Goal: Information Seeking & Learning: Learn about a topic

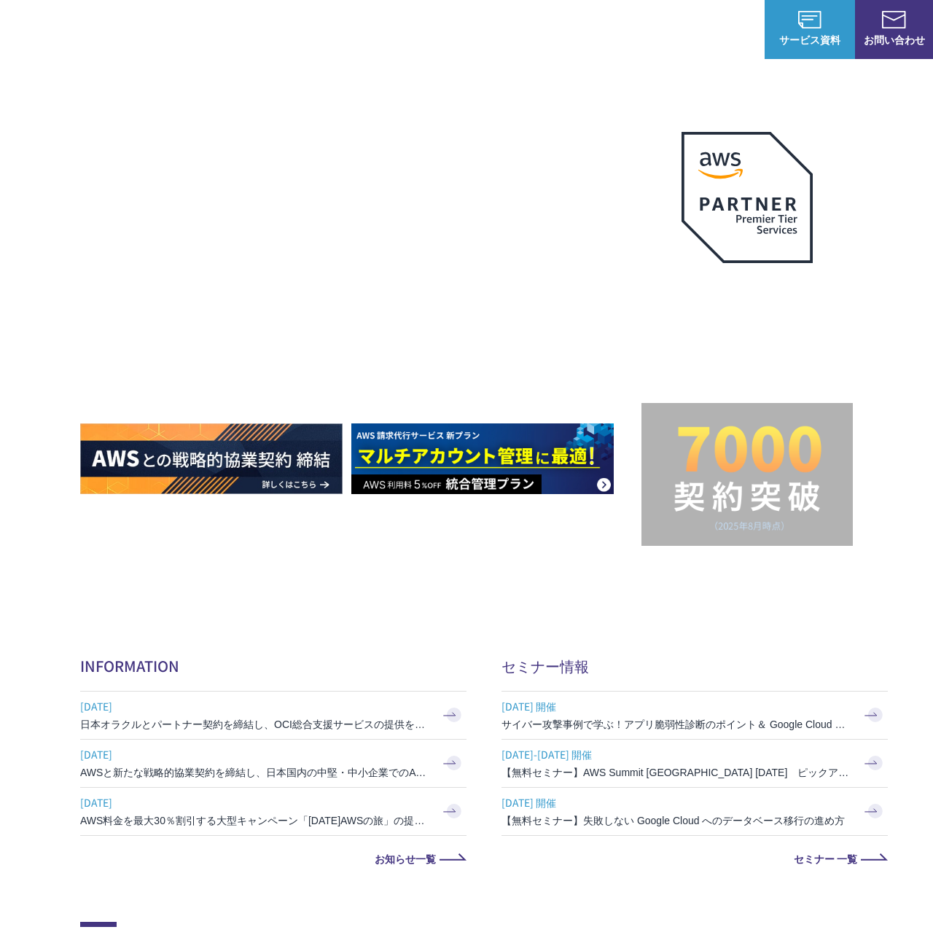
click at [66, 29] on img at bounding box center [76, 29] width 109 height 31
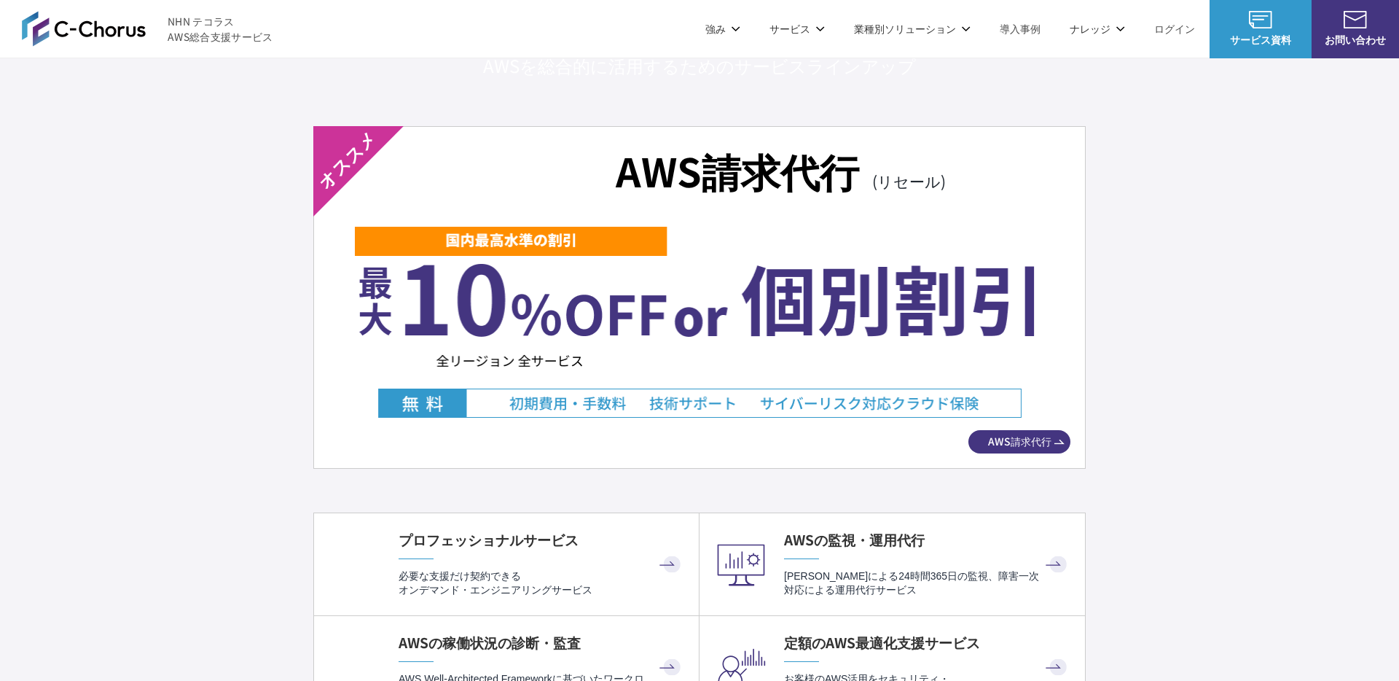
scroll to position [2574, 0]
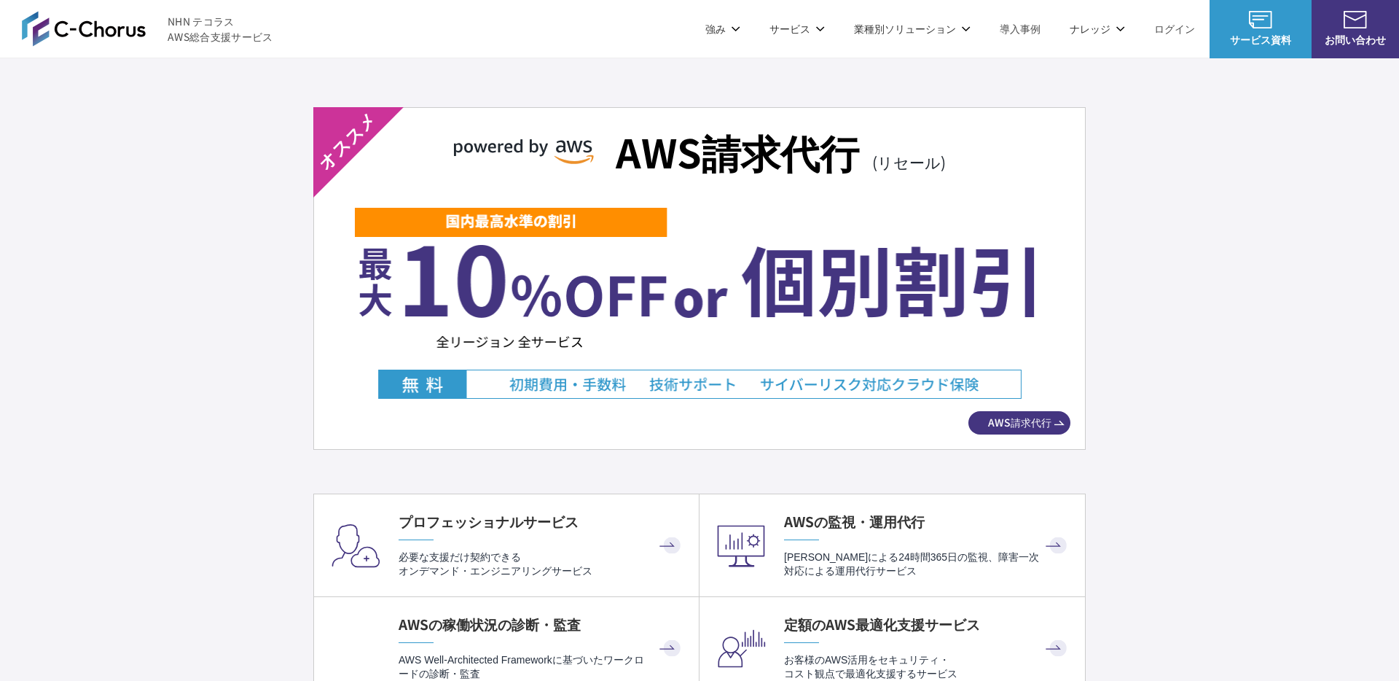
click at [611, 297] on img at bounding box center [700, 302] width 690 height 192
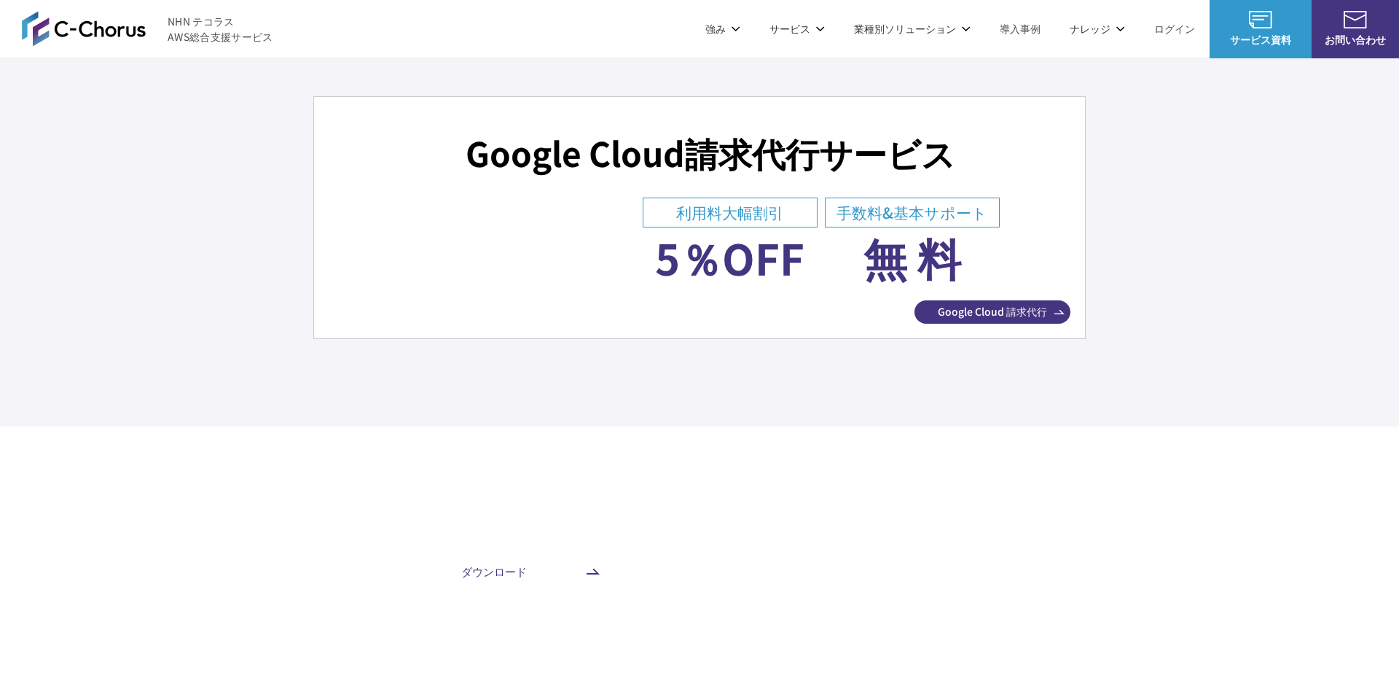
scroll to position [5592, 0]
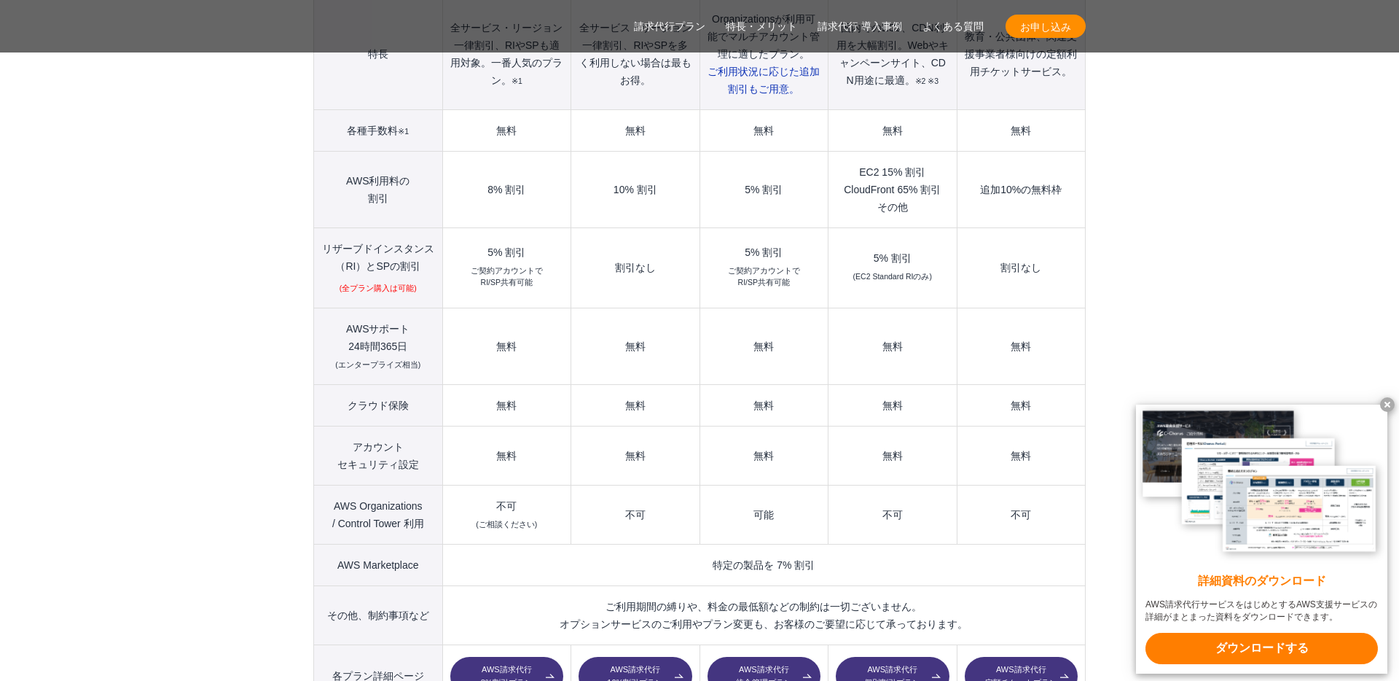
scroll to position [2010, 0]
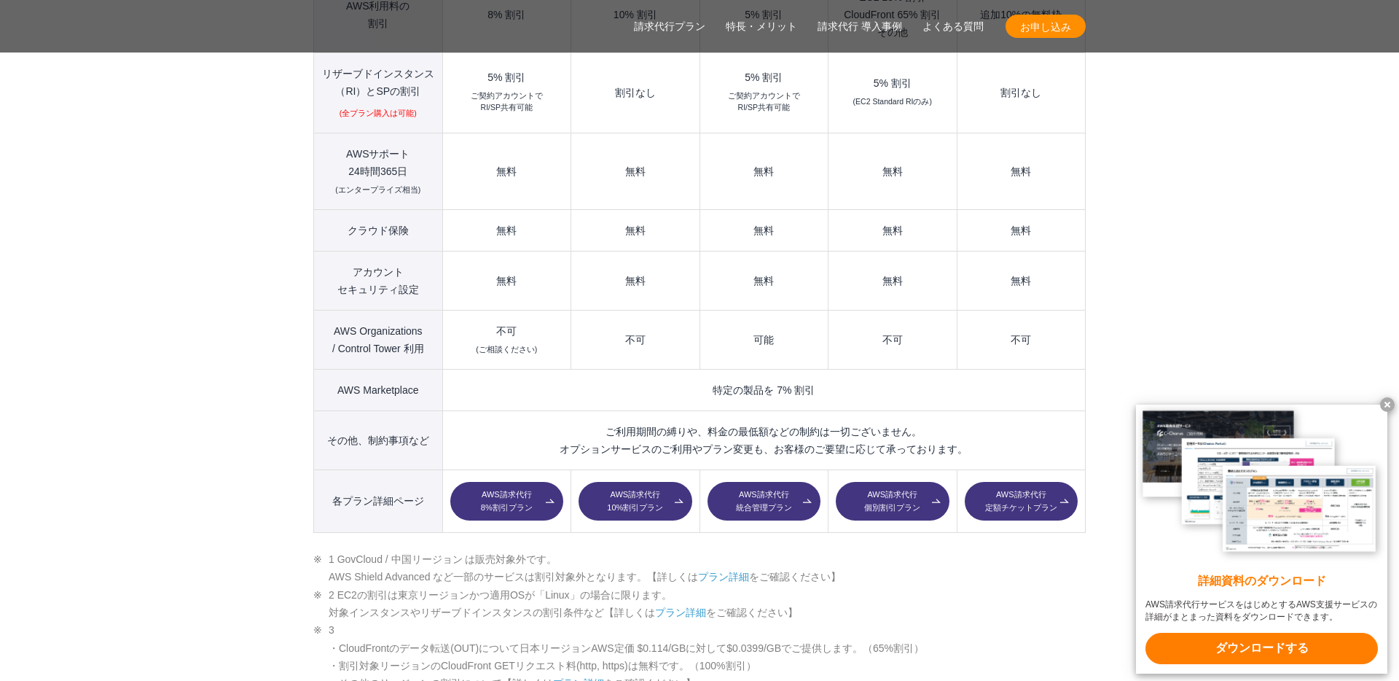
click at [775, 482] on link "AWS請求代行 統合管理プラン" at bounding box center [764, 501] width 113 height 39
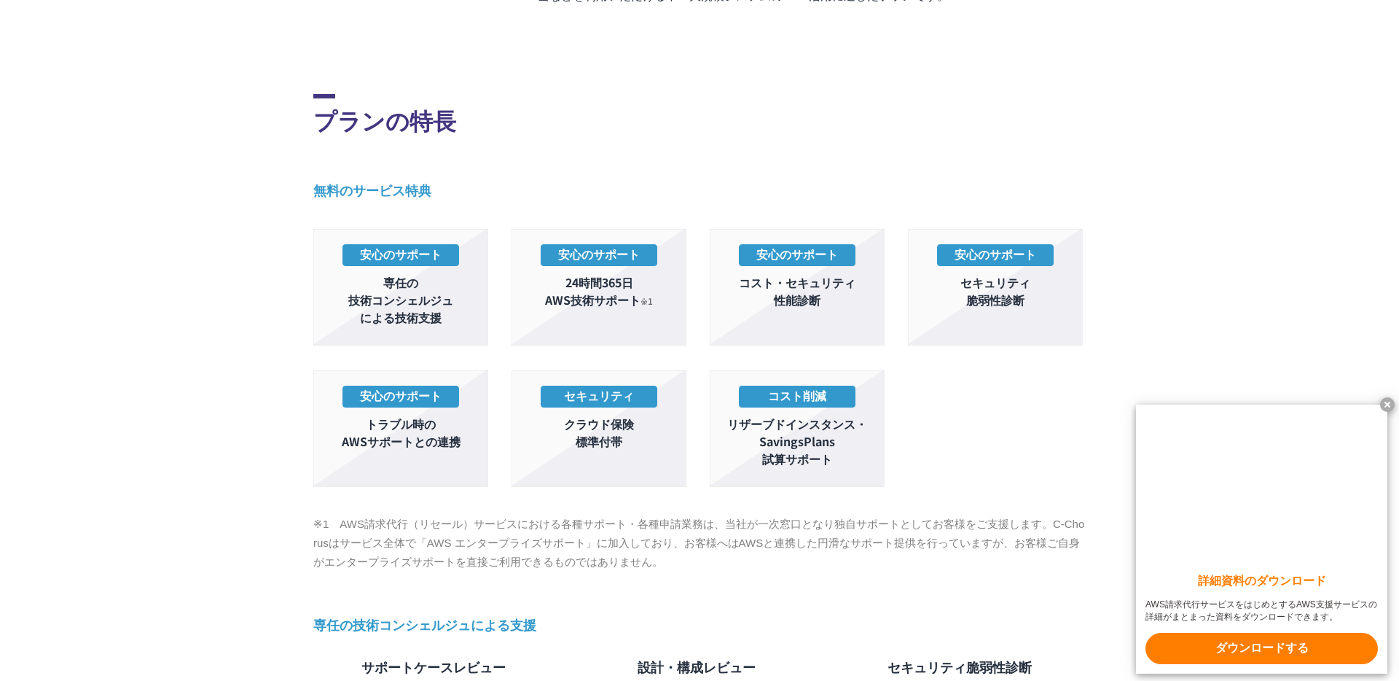
scroll to position [915, 0]
